Goal: Navigation & Orientation: Find specific page/section

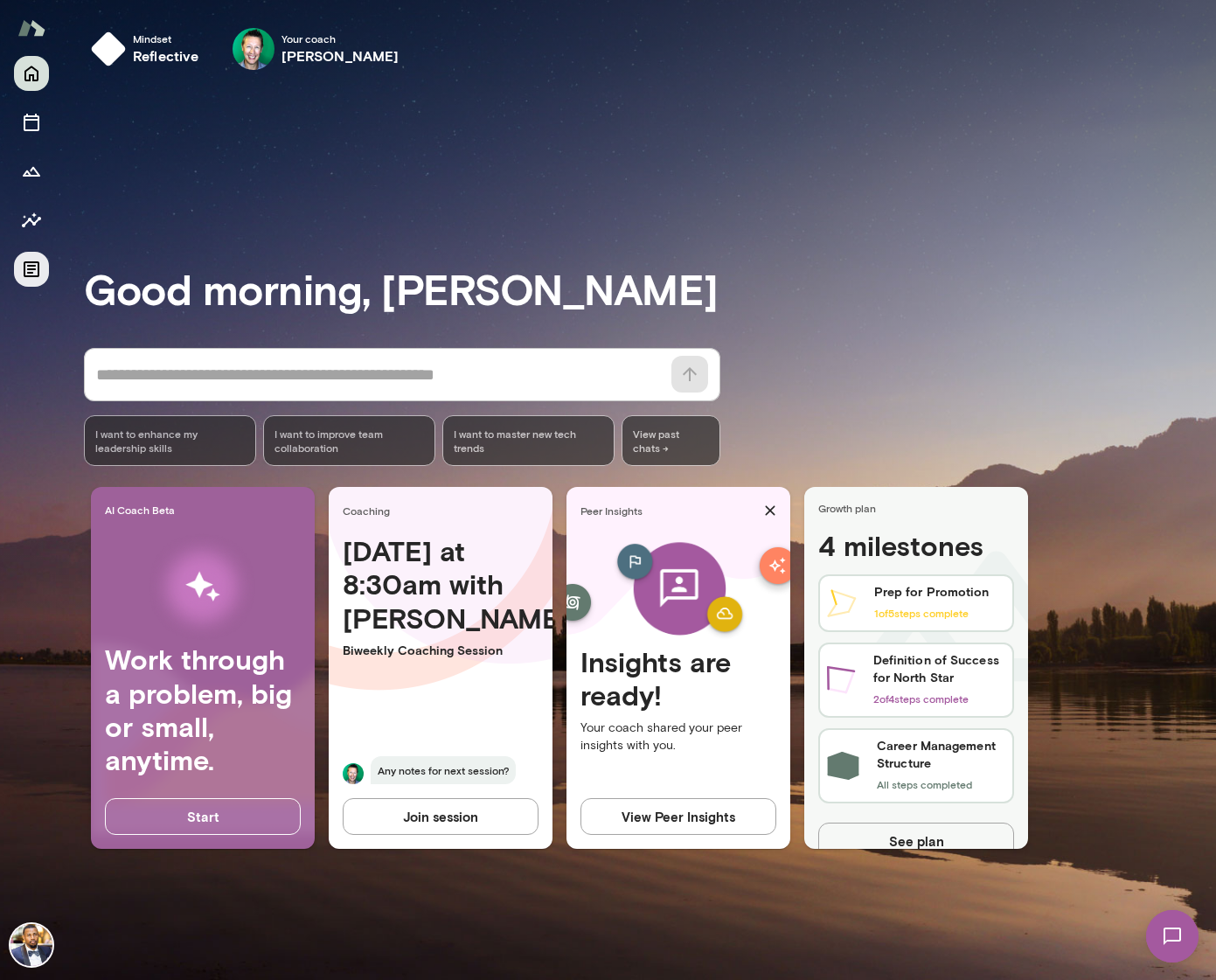
click at [37, 277] on icon "Documents" at bounding box center [31, 268] width 21 height 21
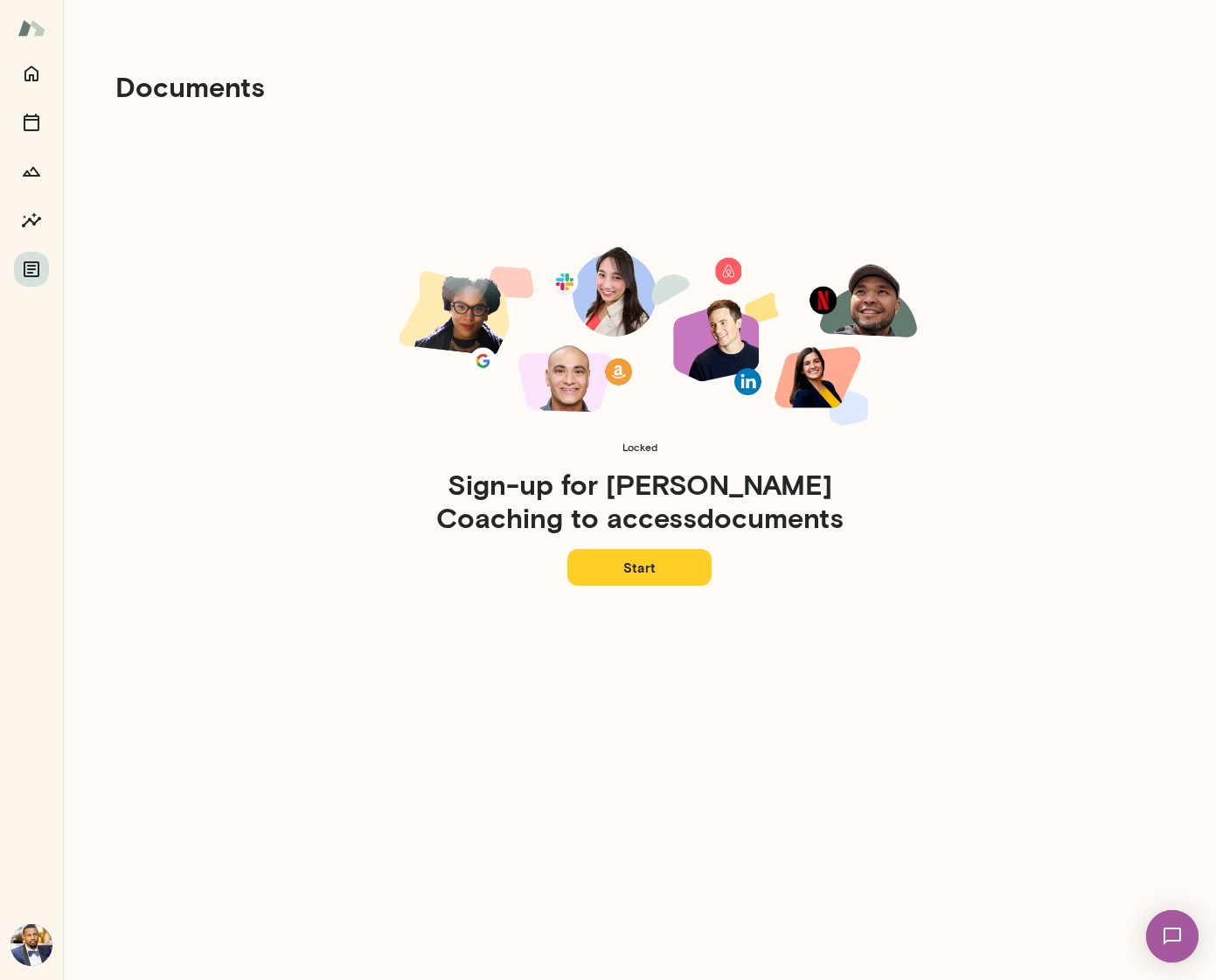
click at [28, 201] on div at bounding box center [31, 171] width 35 height 231
click at [25, 215] on icon "Insights" at bounding box center [31, 220] width 21 height 21
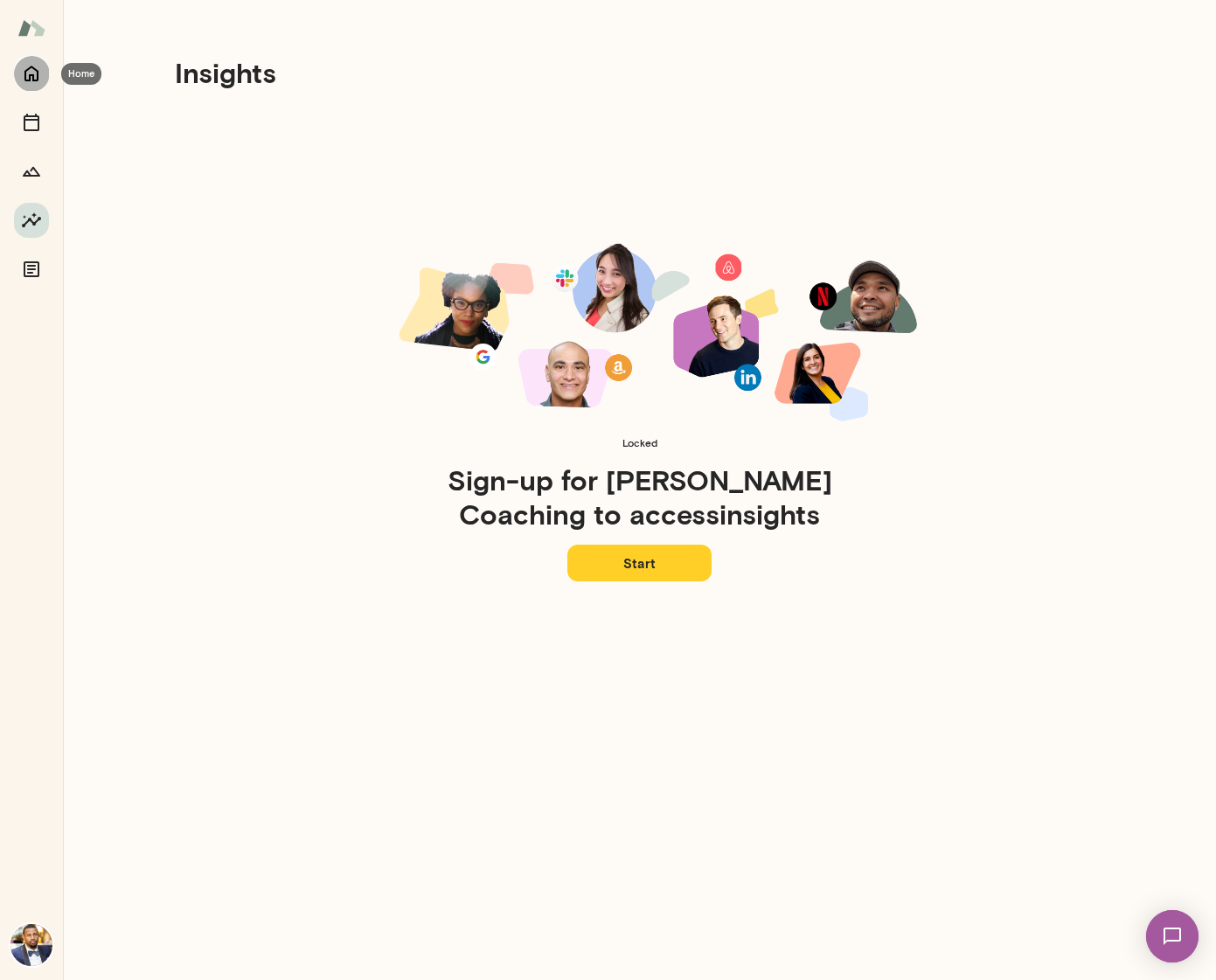
click at [32, 72] on icon "Home" at bounding box center [31, 73] width 21 height 21
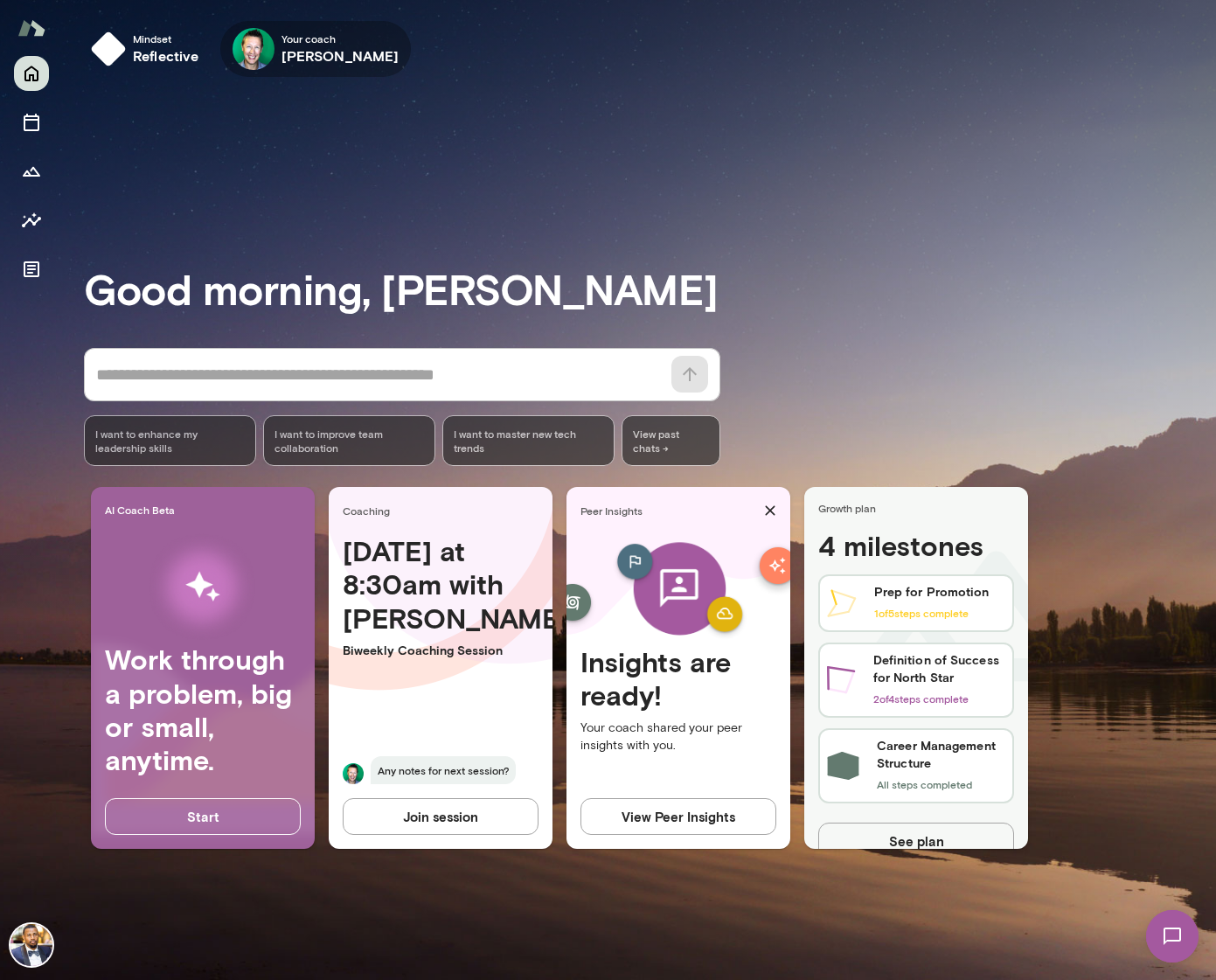
click at [0, 0] on icon "button" at bounding box center [0, 0] width 0 height 0
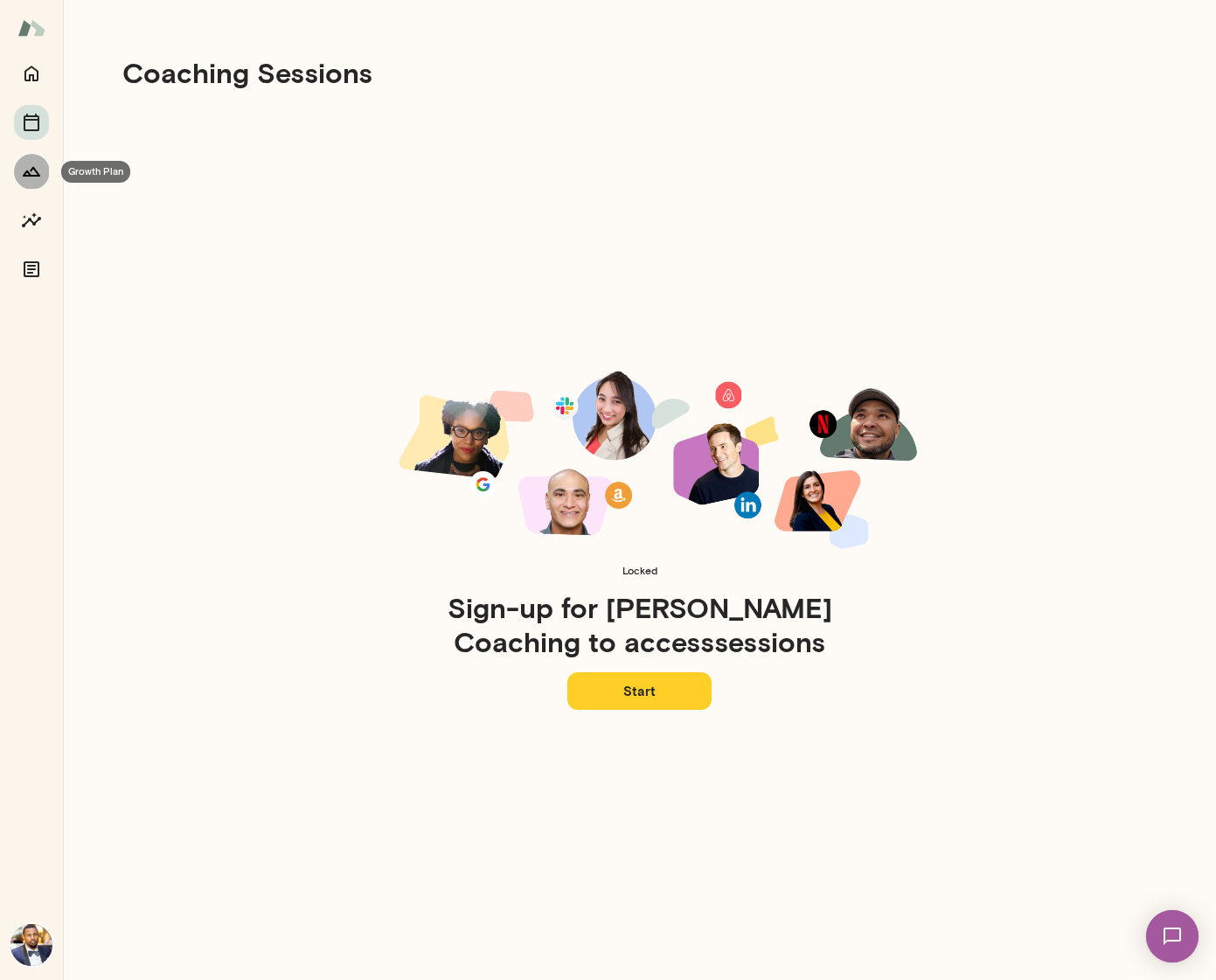
click at [37, 169] on icon "Growth Plan" at bounding box center [31, 171] width 21 height 21
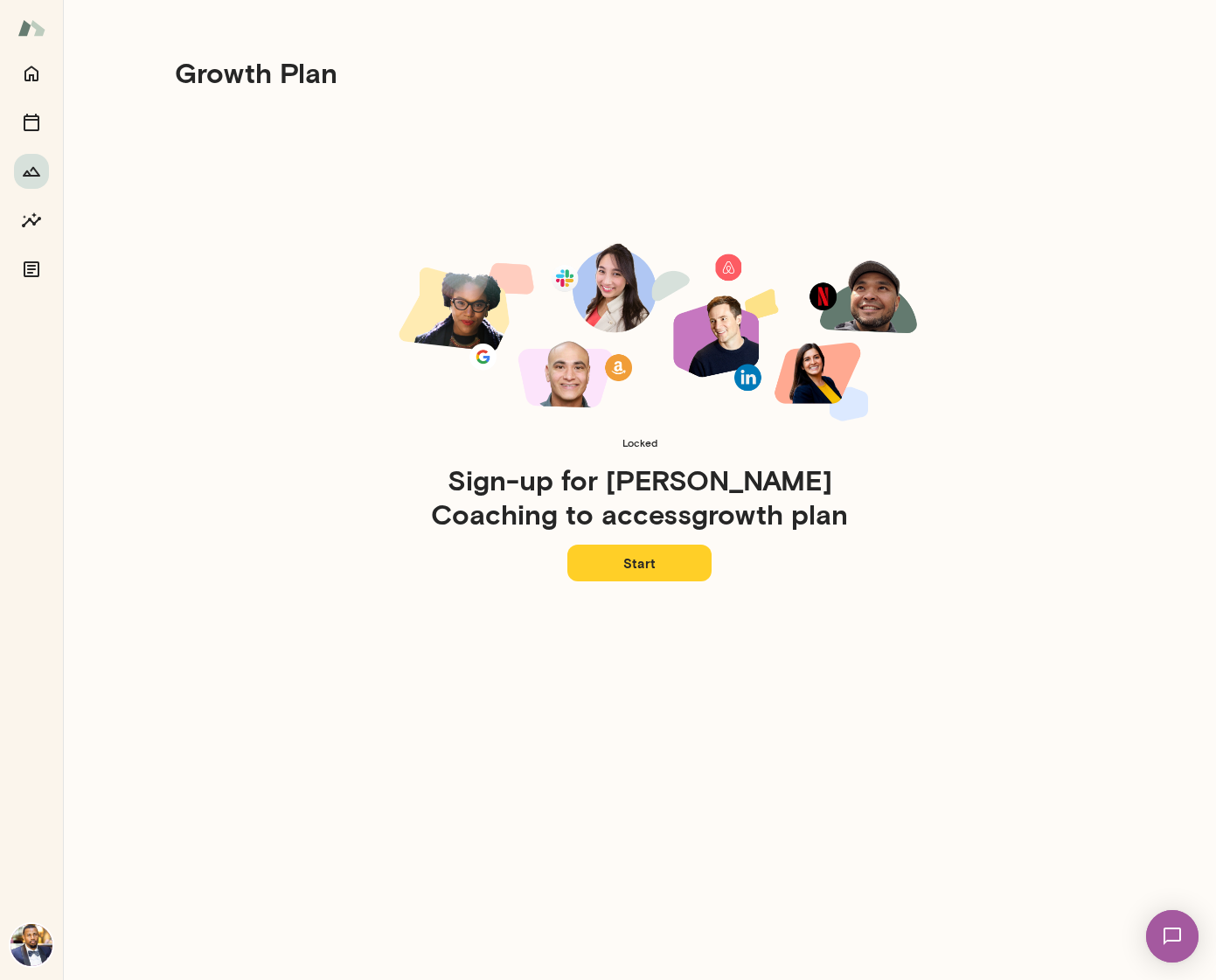
click at [43, 102] on div at bounding box center [31, 171] width 35 height 231
click at [23, 124] on icon "Sessions" at bounding box center [31, 122] width 21 height 21
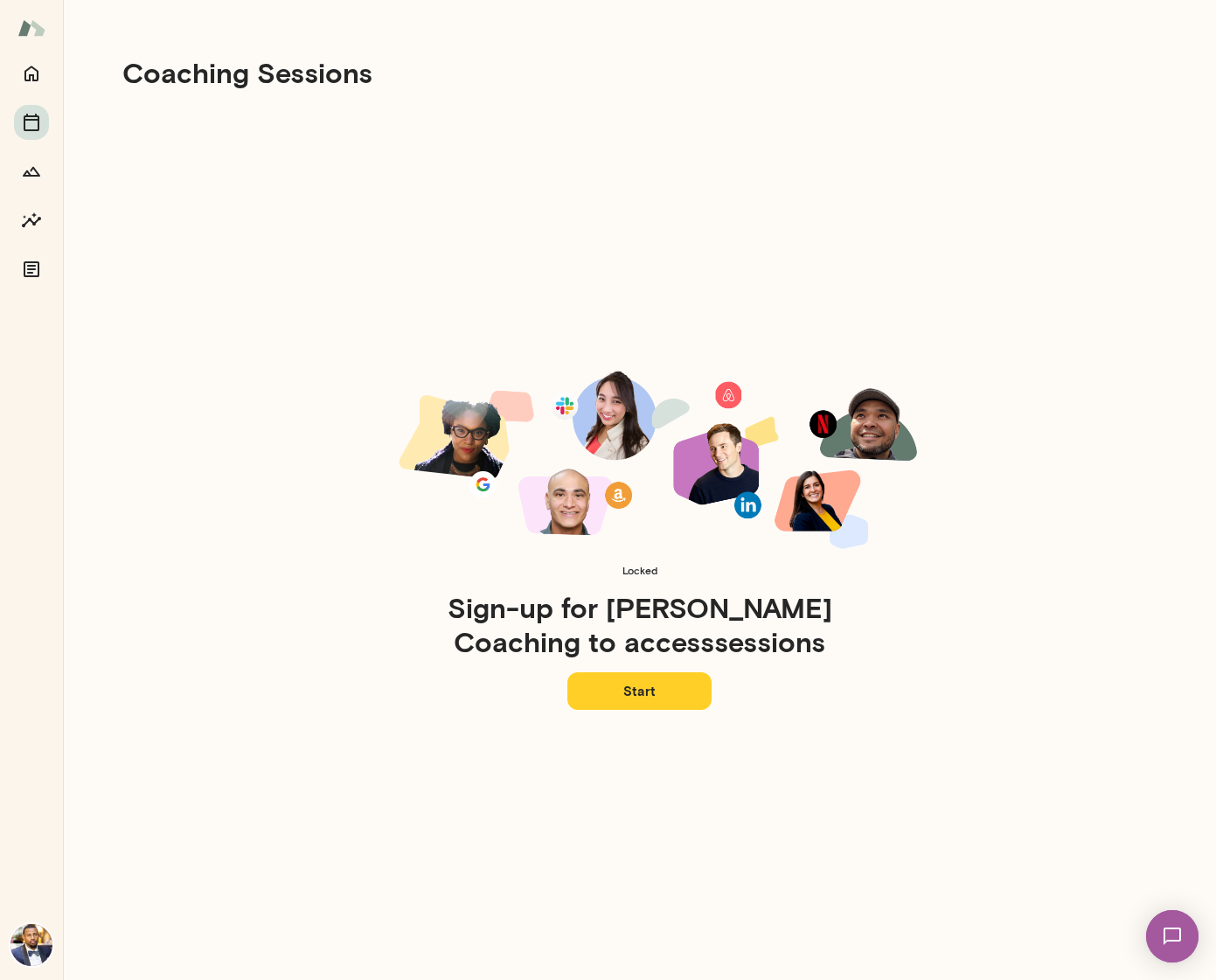
click at [9, 968] on div at bounding box center [31, 518] width 63 height 924
click at [41, 940] on img at bounding box center [32, 945] width 42 height 42
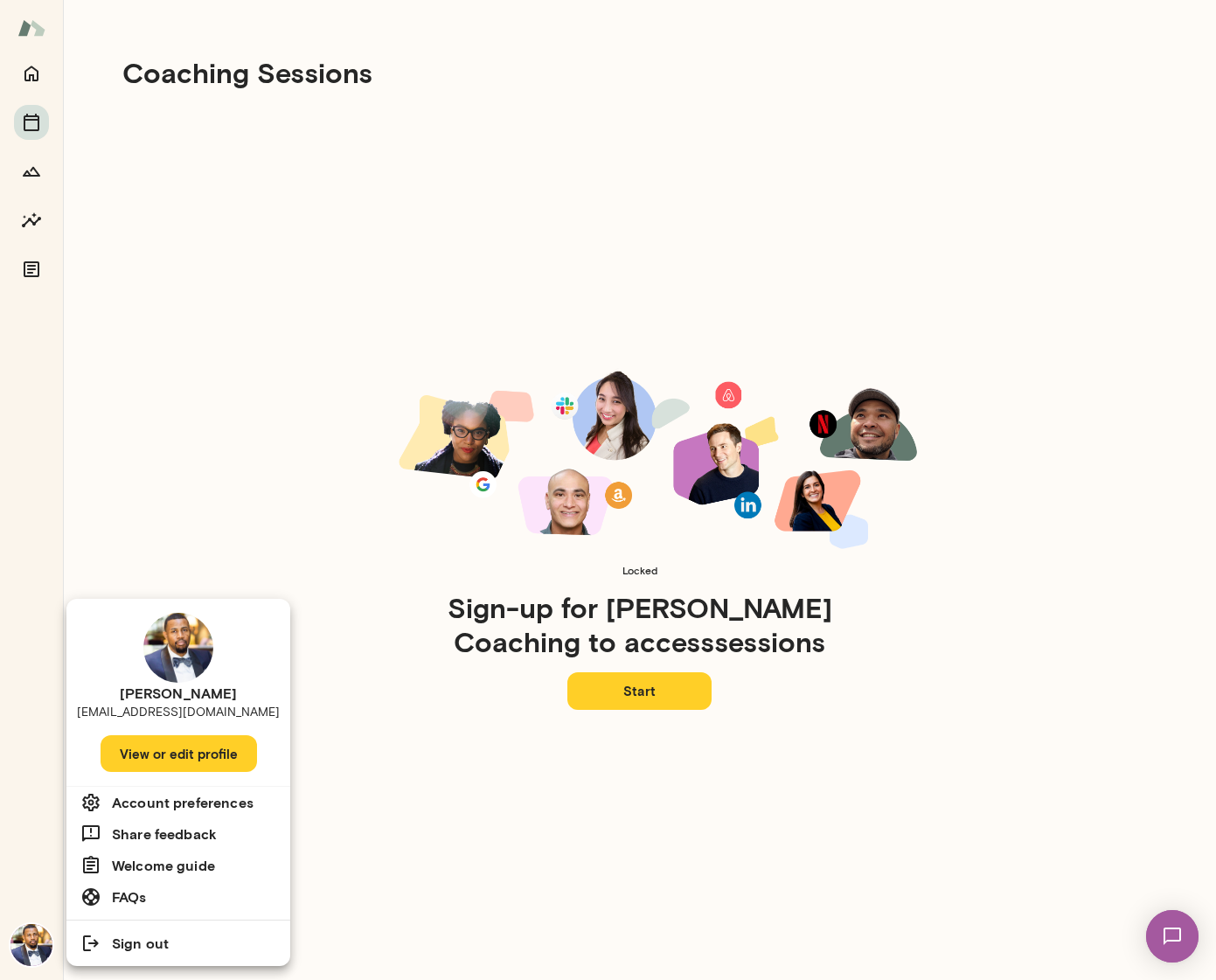
click at [163, 755] on button "View or edit profile" at bounding box center [179, 752] width 157 height 37
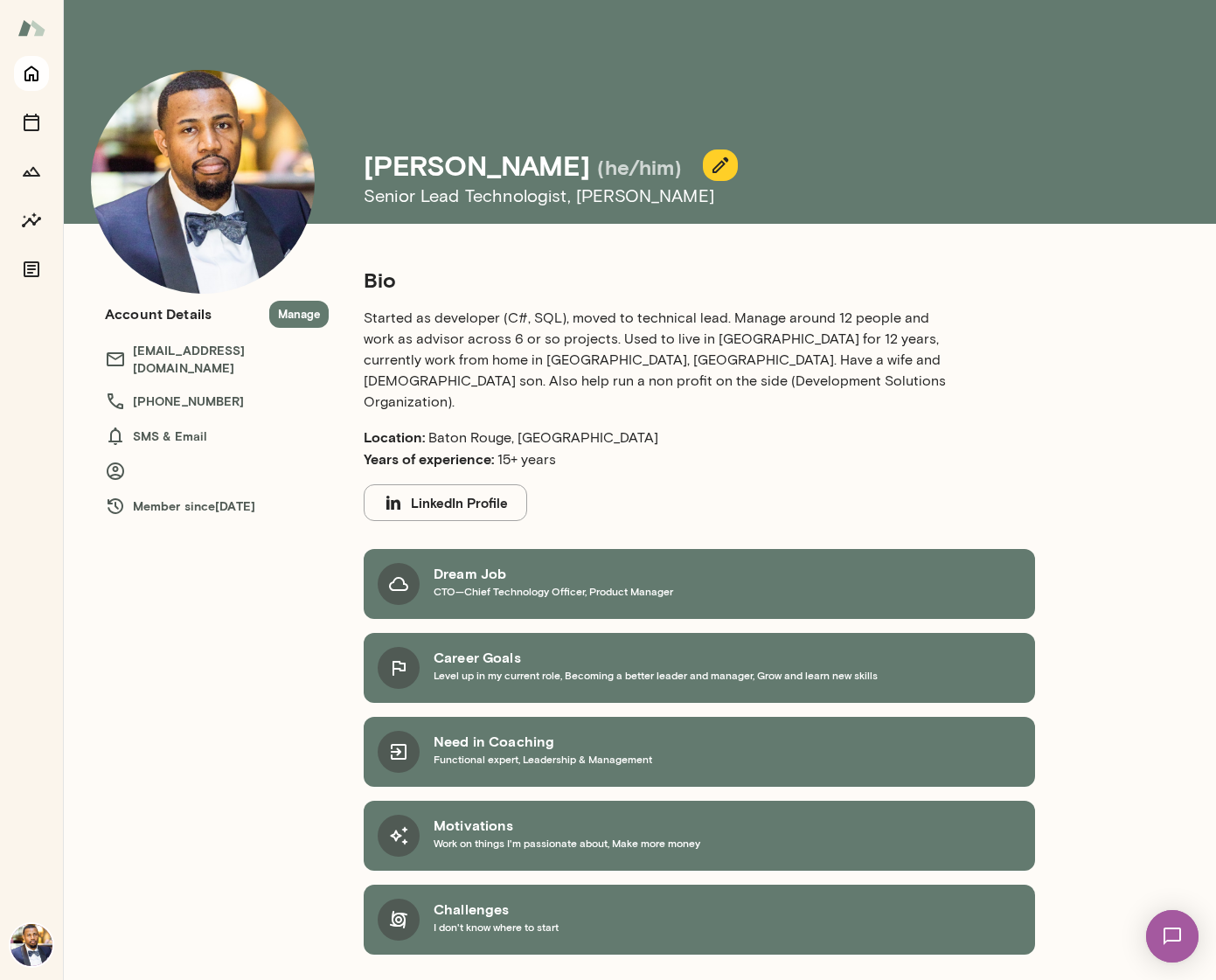
click at [33, 70] on icon "Home" at bounding box center [31, 73] width 21 height 21
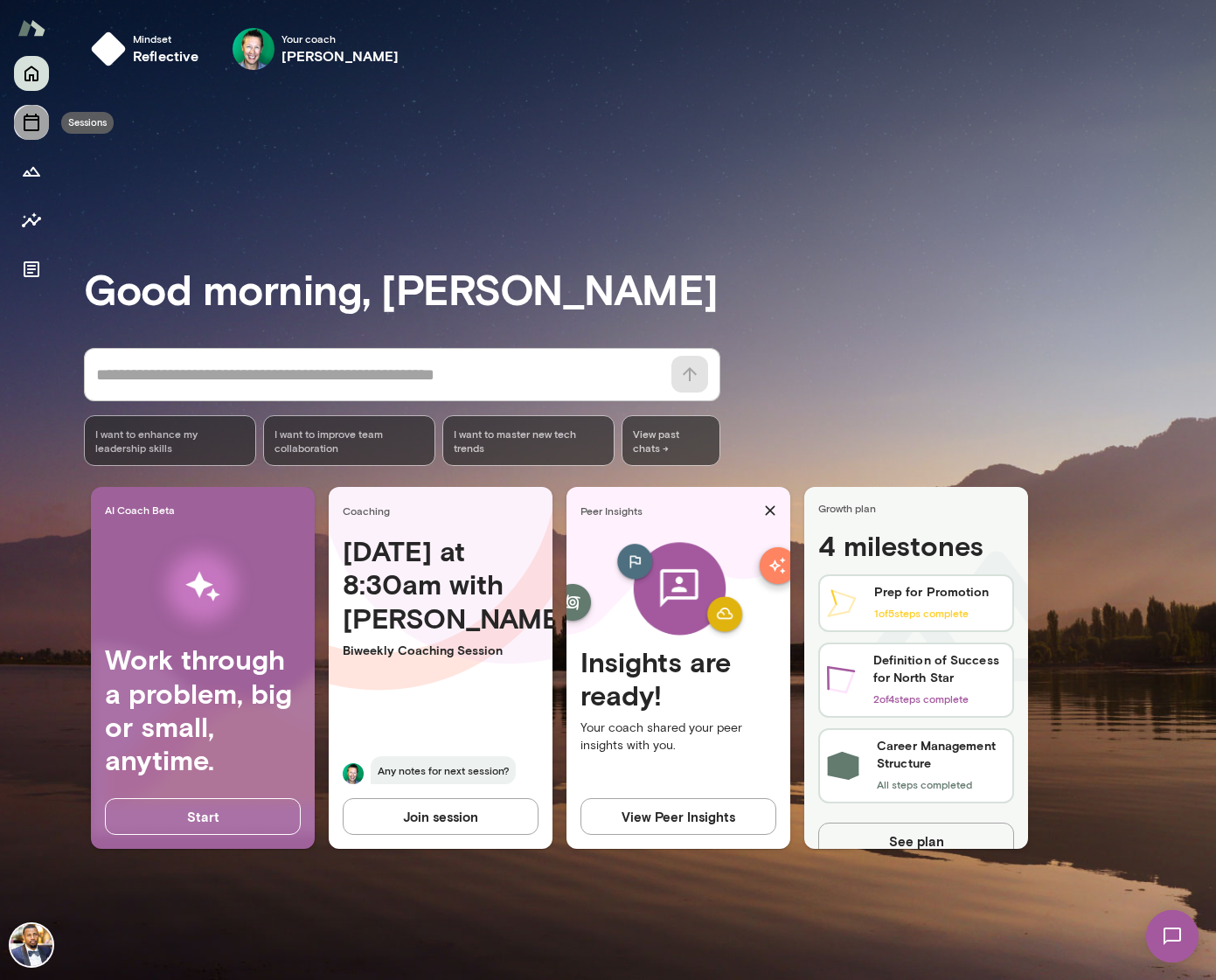
click at [35, 128] on icon "Sessions" at bounding box center [31, 122] width 21 height 21
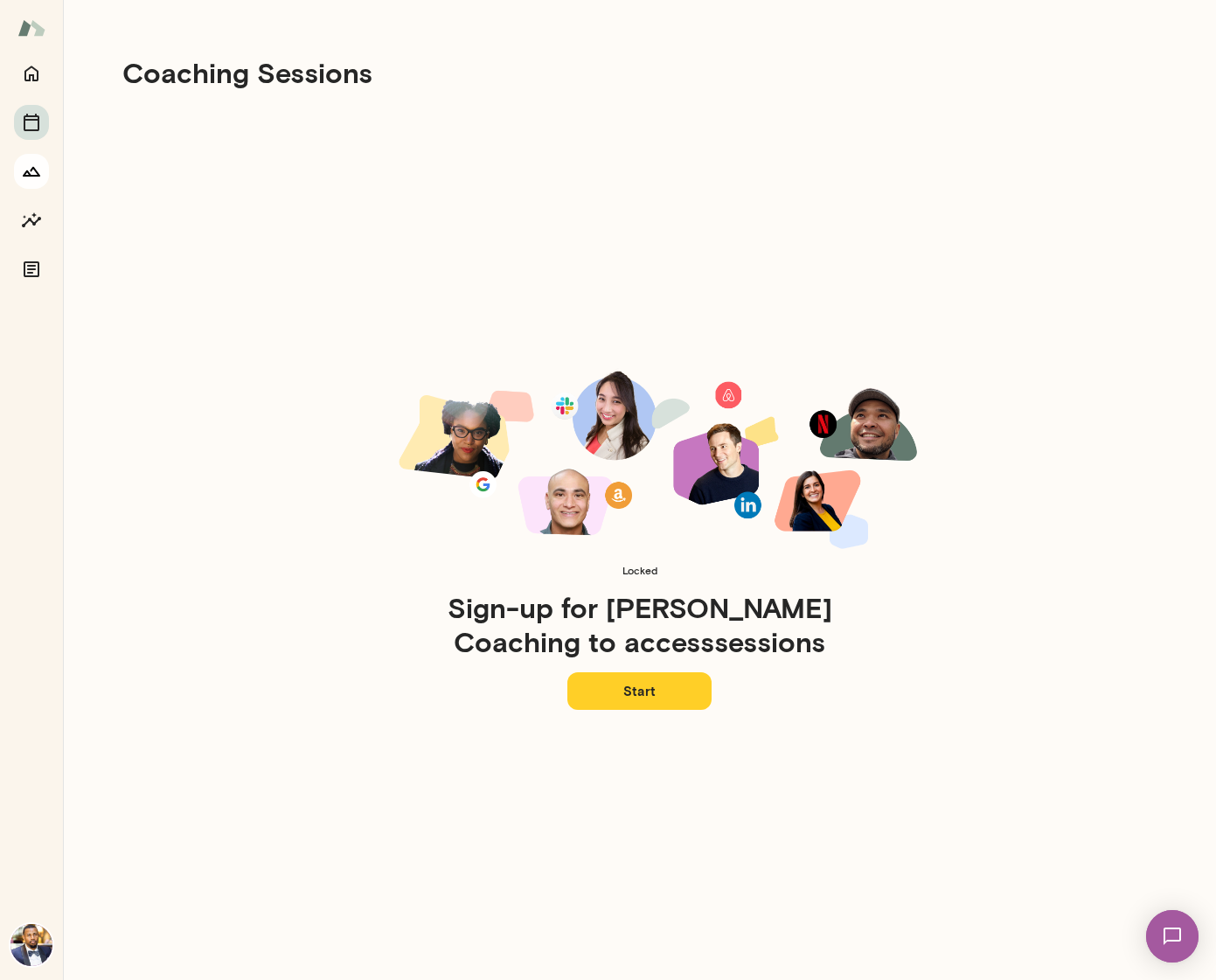
click at [31, 179] on icon "Growth Plan" at bounding box center [31, 171] width 21 height 21
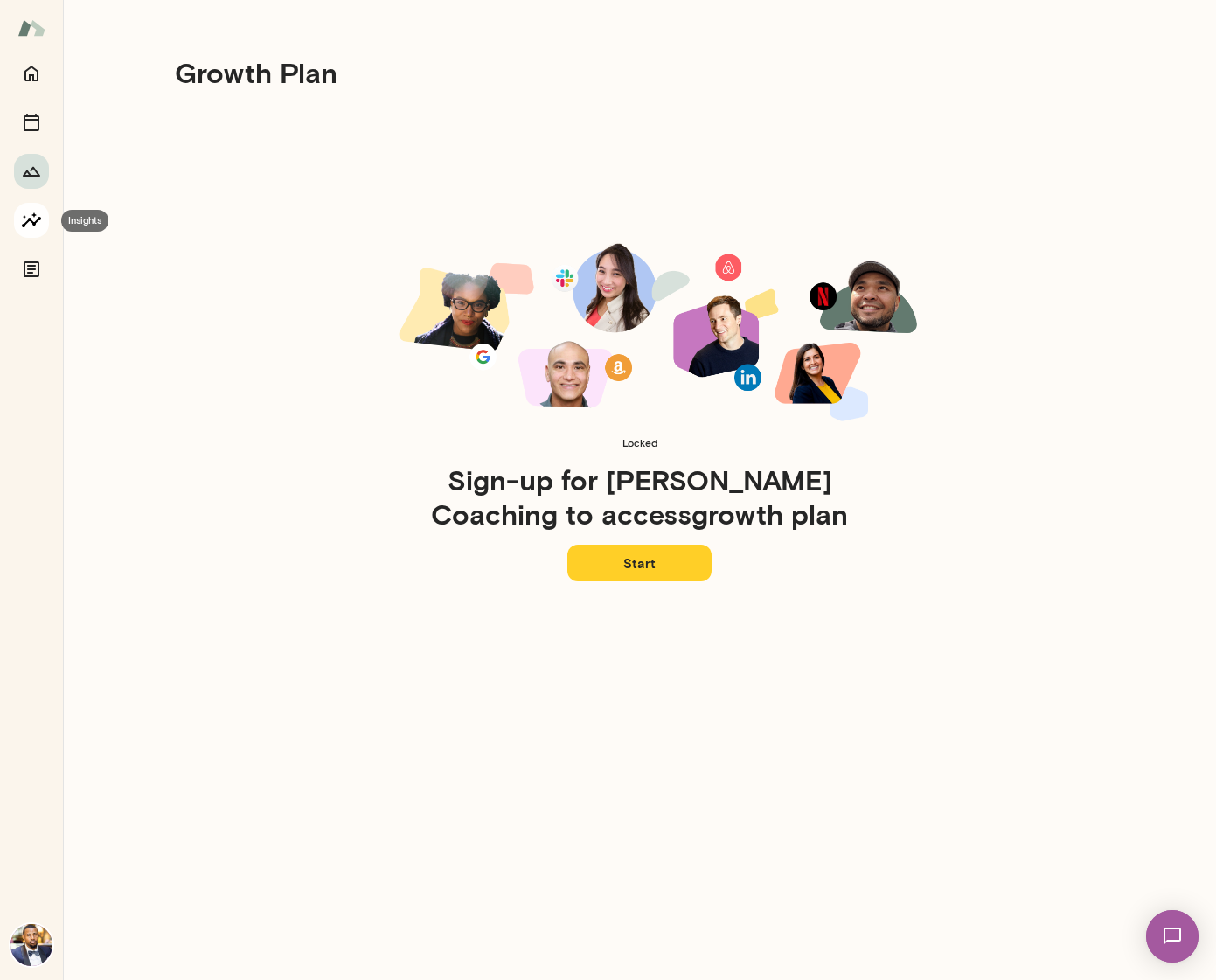
click at [39, 221] on icon "Insights" at bounding box center [31, 220] width 19 height 15
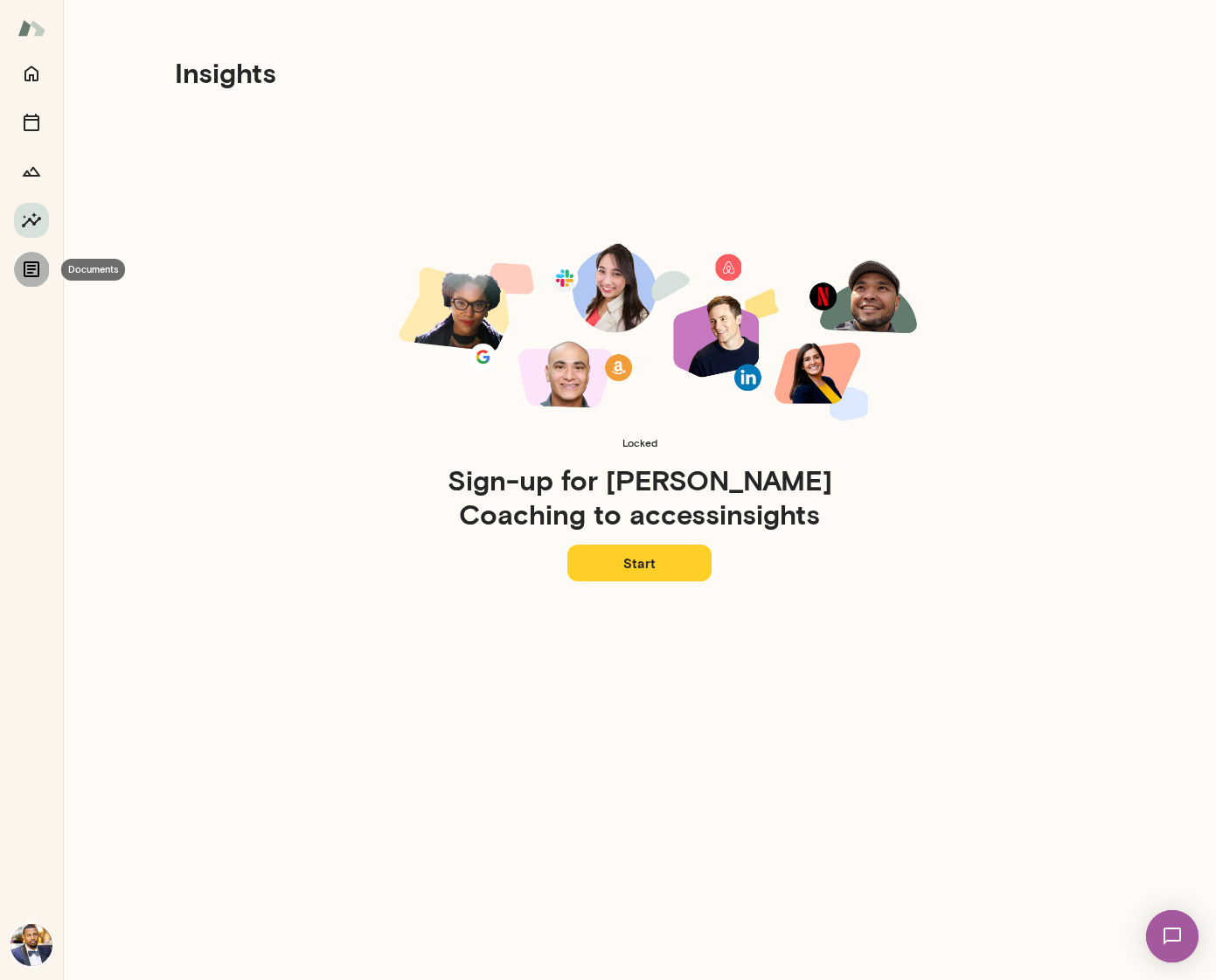
click at [33, 280] on button "Documents" at bounding box center [31, 268] width 35 height 35
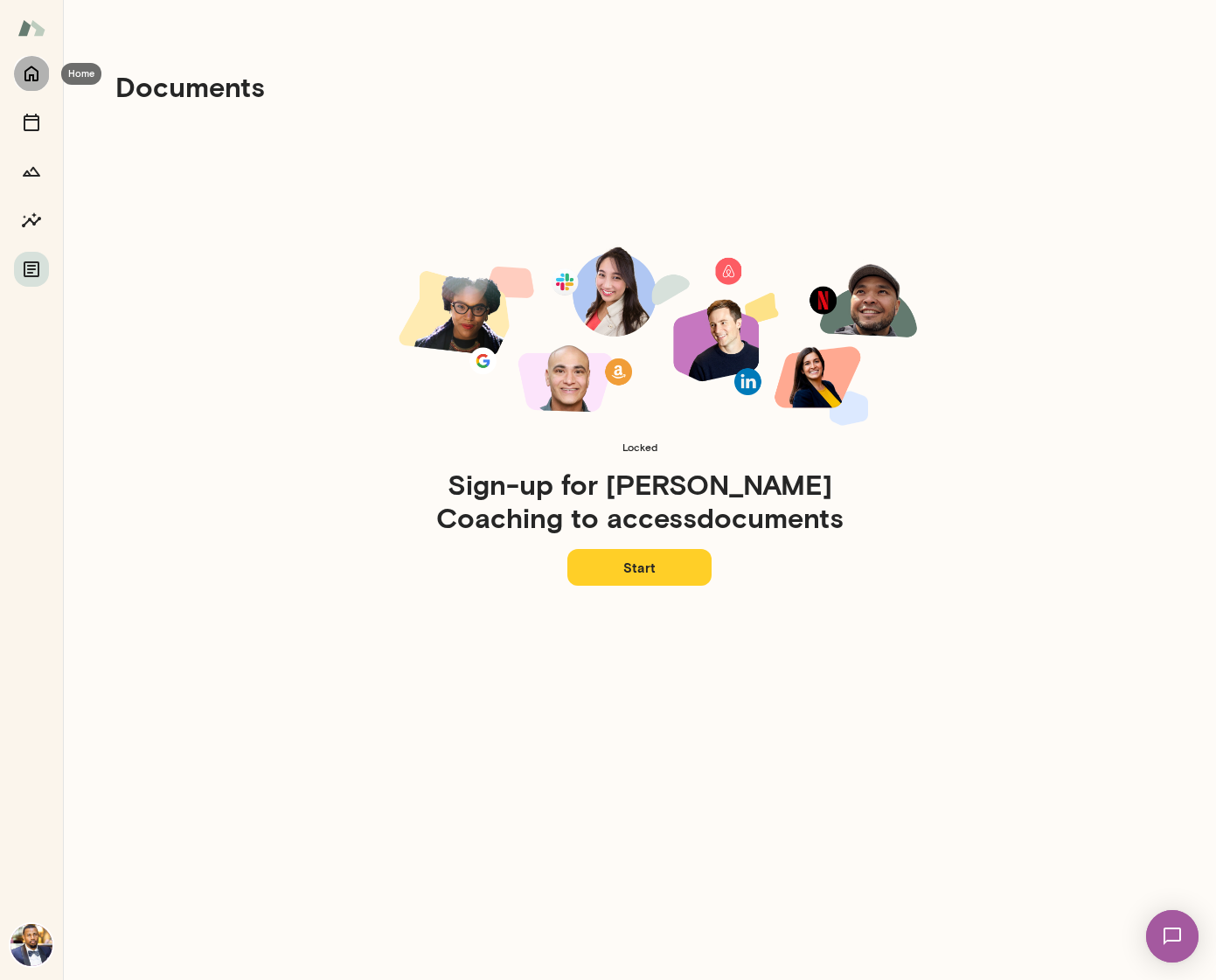
click at [33, 75] on icon "Home" at bounding box center [31, 73] width 21 height 21
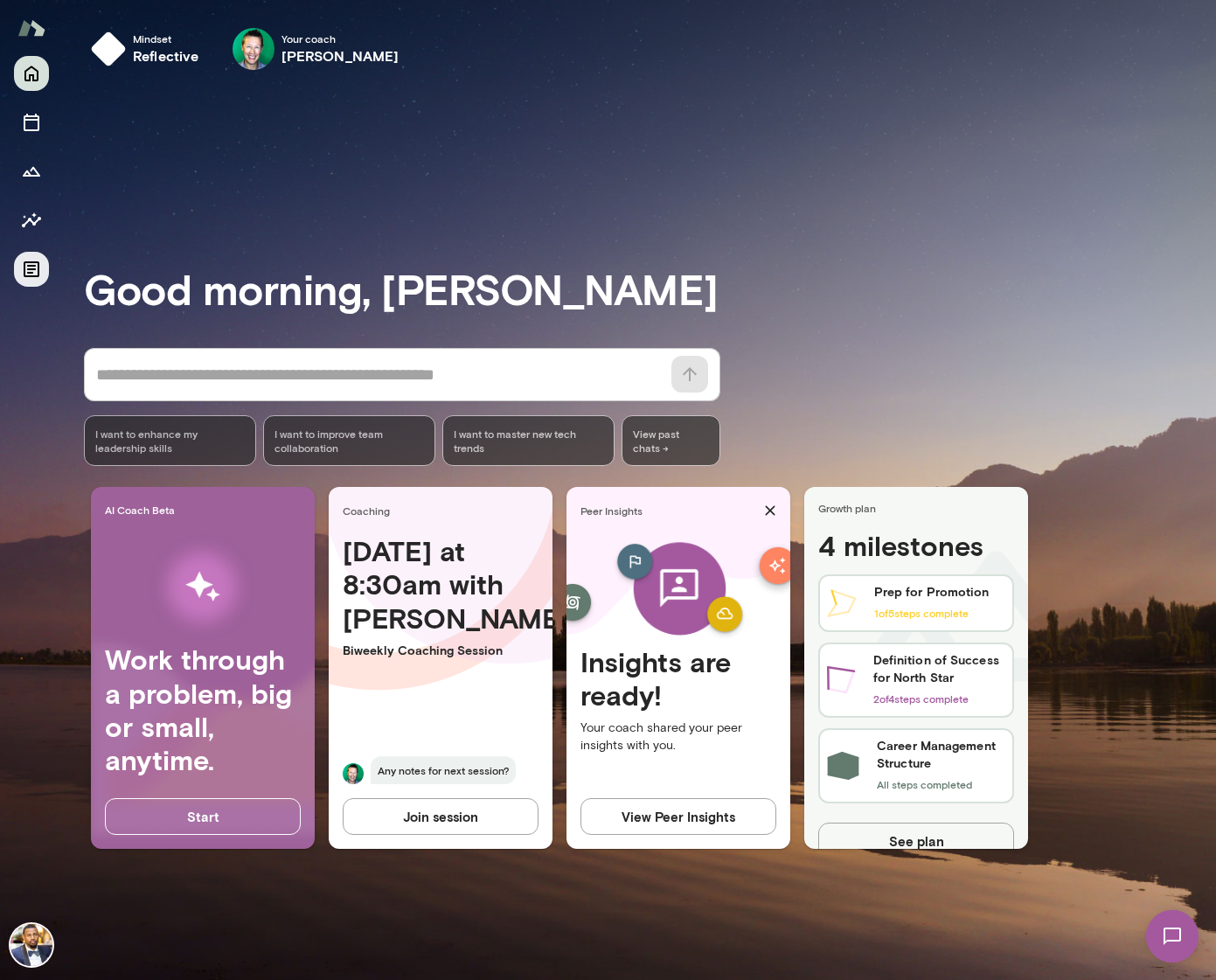
click at [39, 281] on button "Documents" at bounding box center [31, 268] width 35 height 35
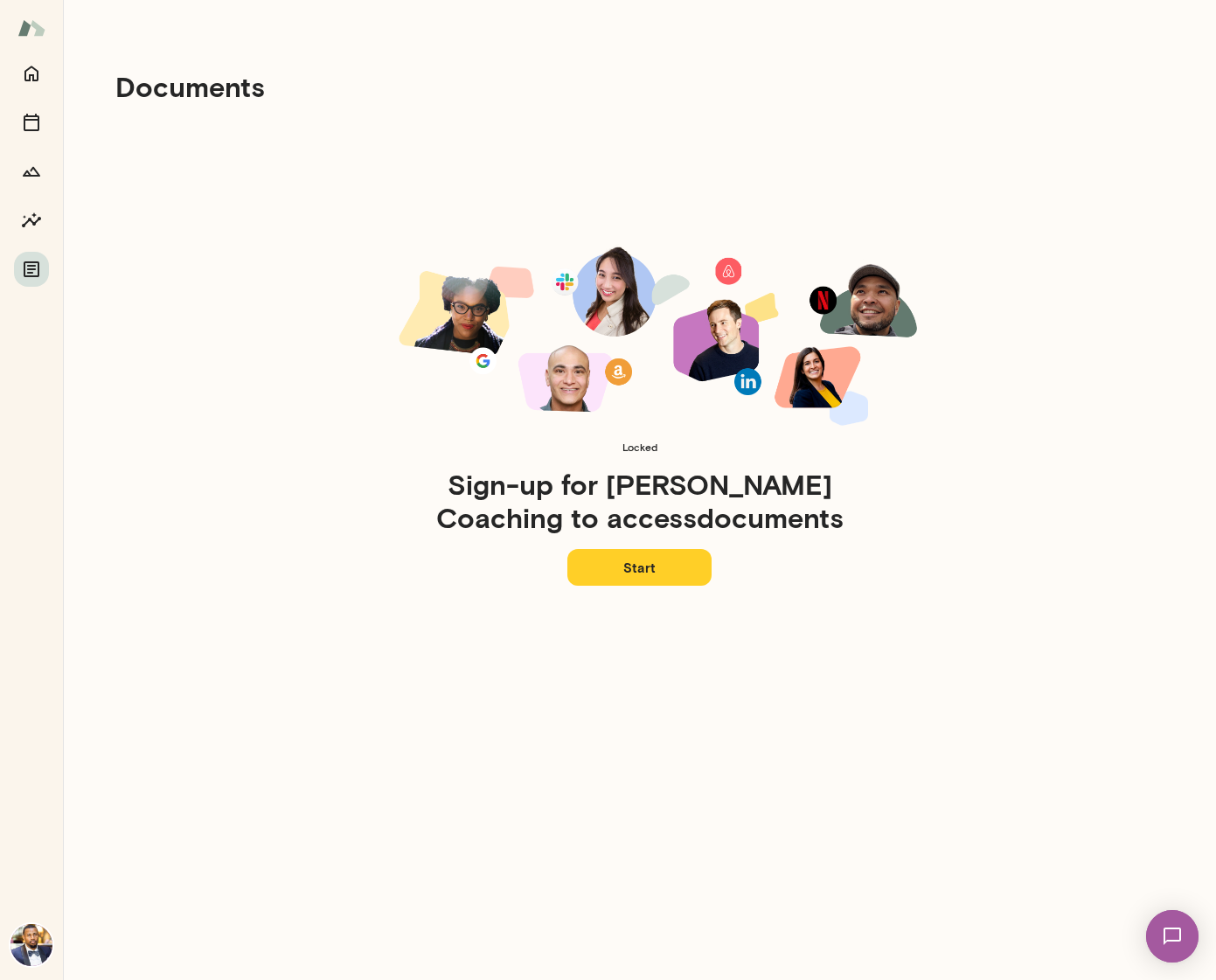
click at [32, 944] on img at bounding box center [32, 945] width 42 height 42
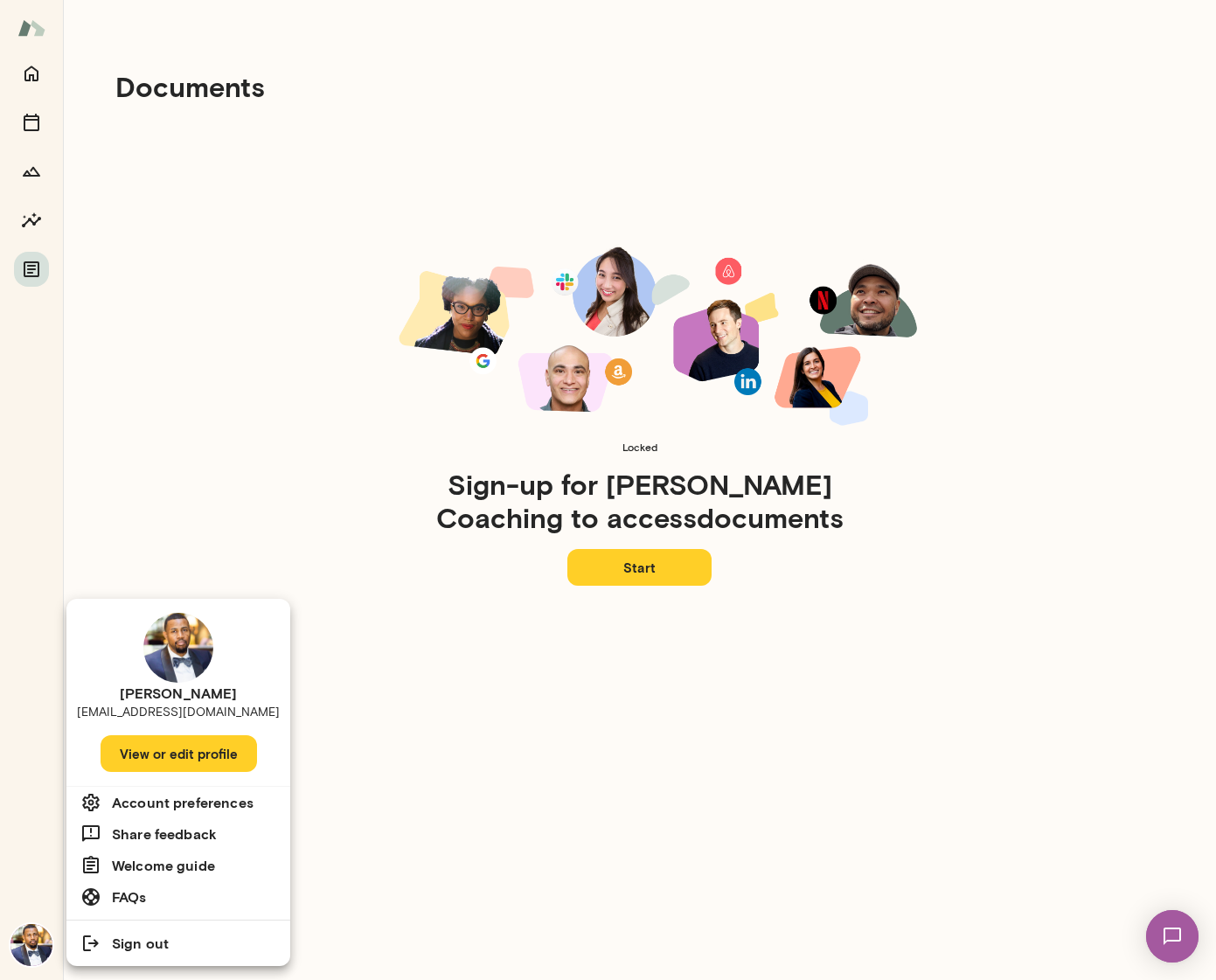
click at [264, 95] on div at bounding box center [608, 490] width 1216 height 980
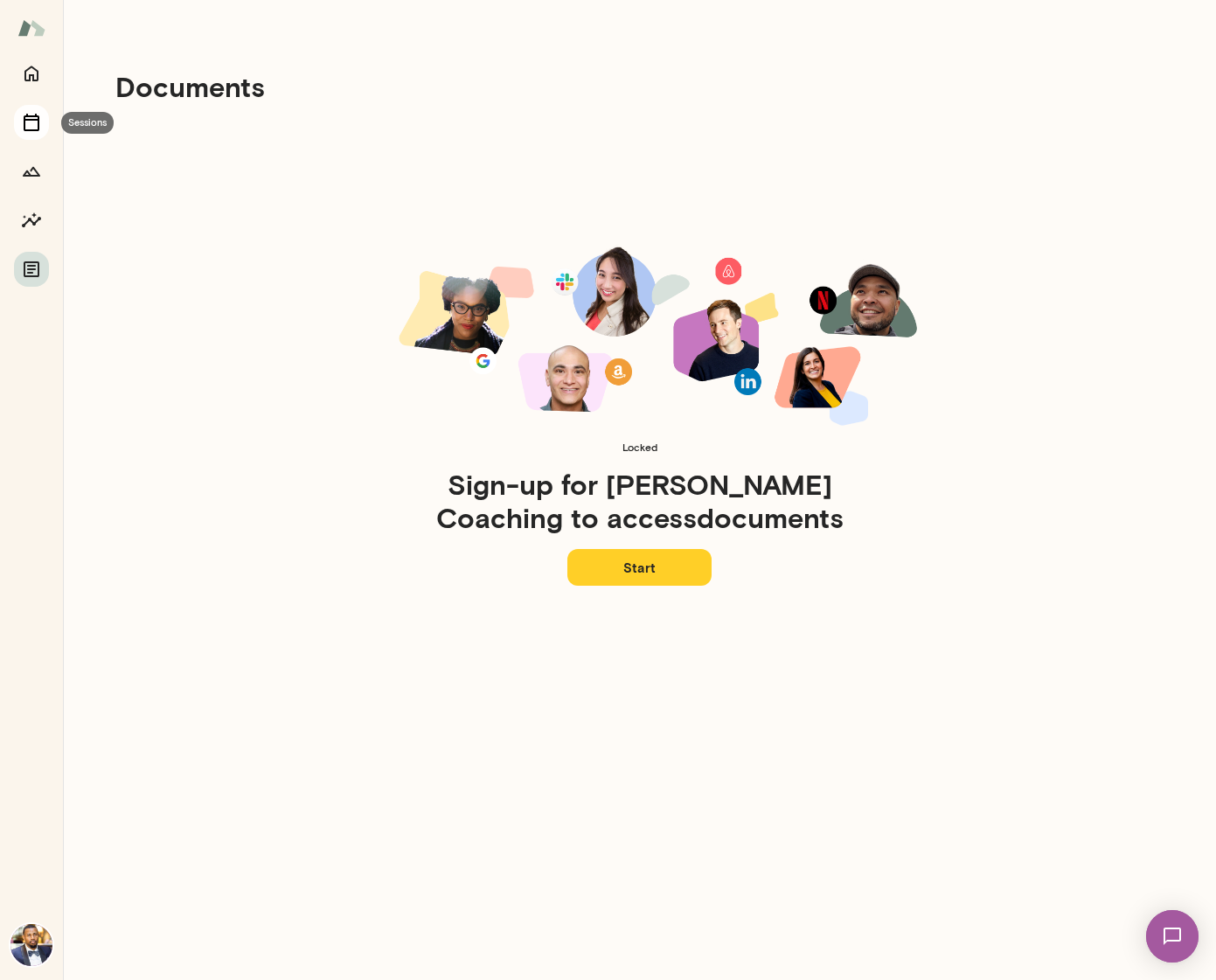
click at [34, 111] on button "Sessions" at bounding box center [31, 122] width 35 height 35
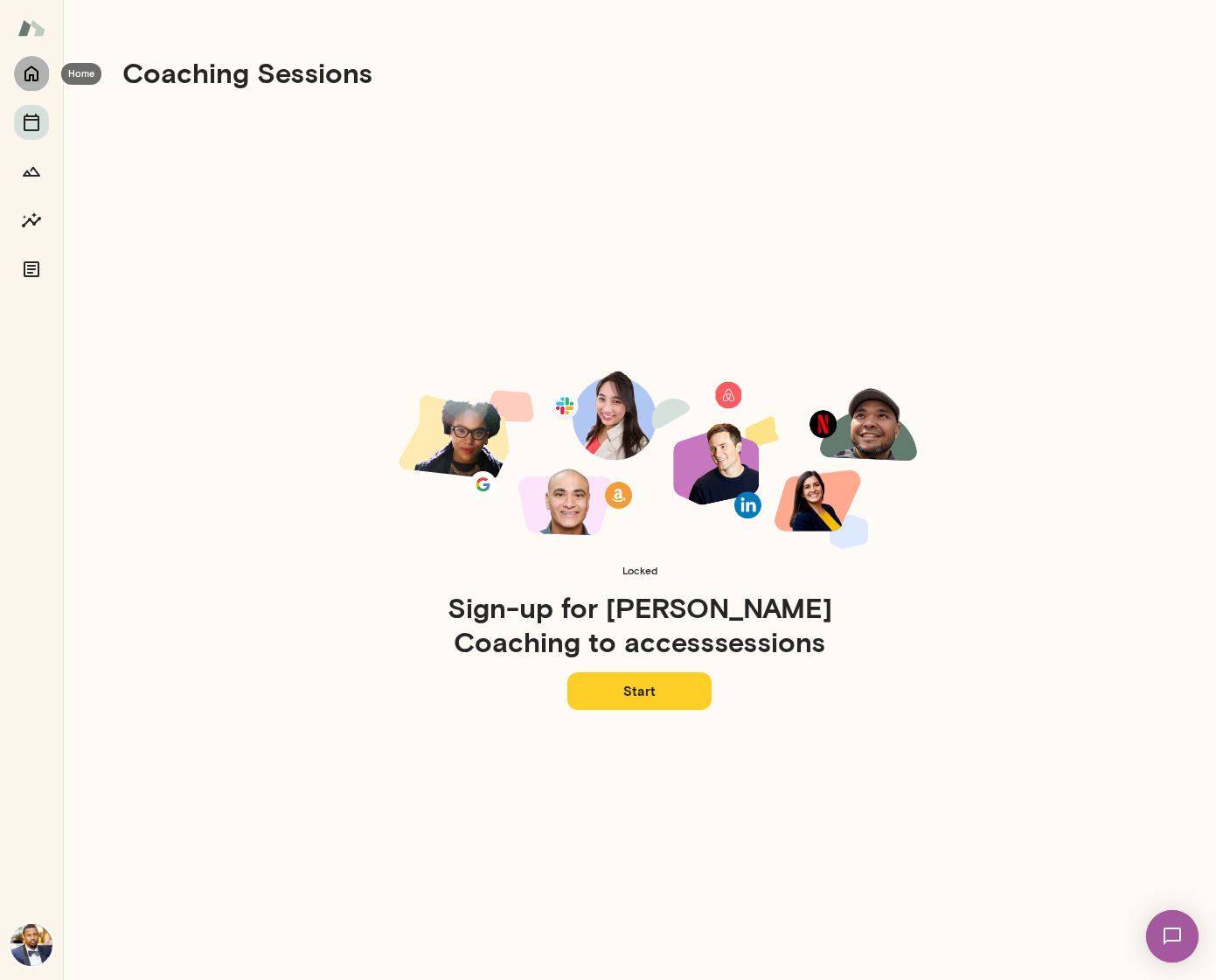
click at [26, 86] on button "Home" at bounding box center [31, 73] width 35 height 35
